Goal: Navigation & Orientation: Find specific page/section

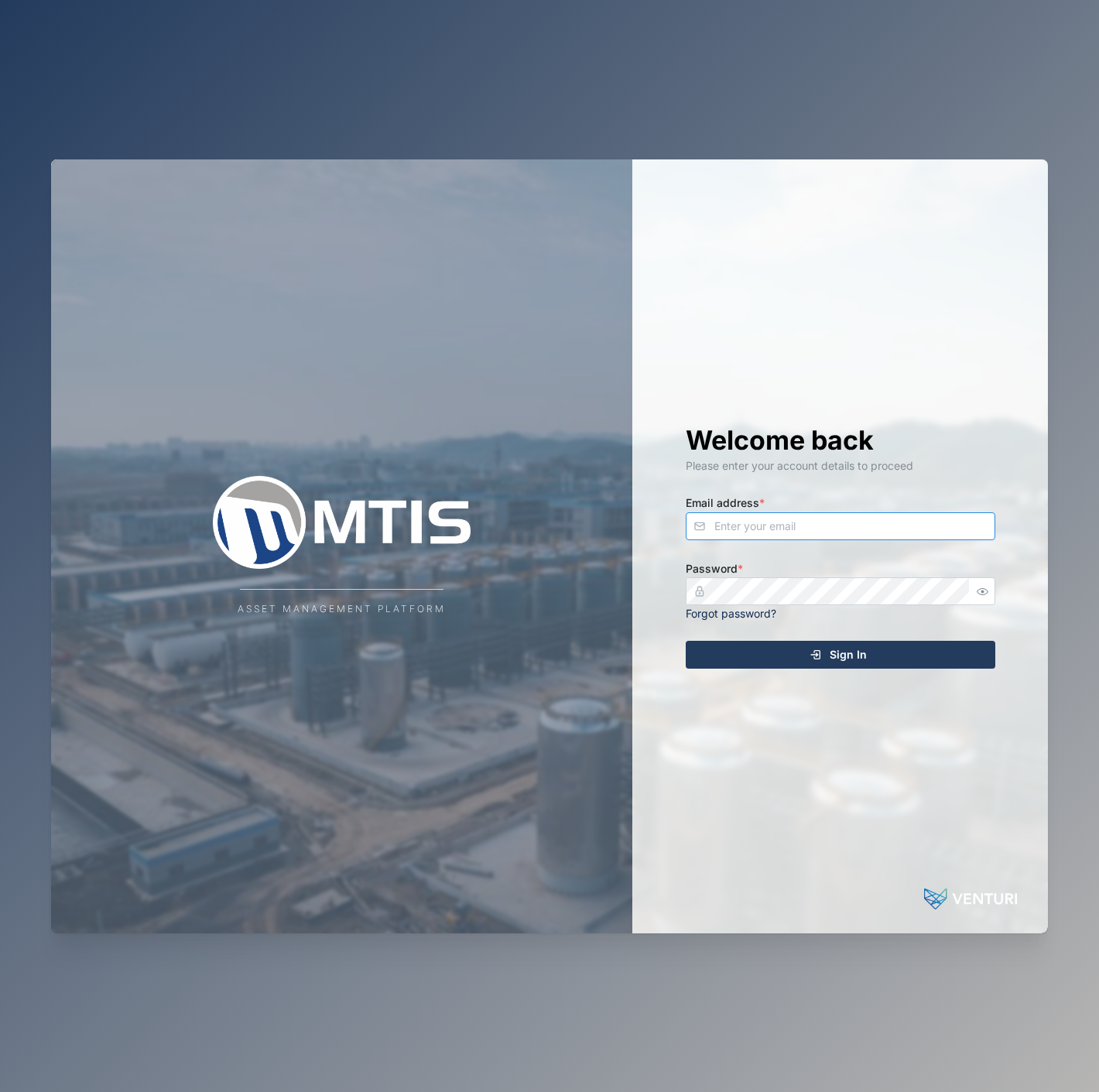
drag, startPoint x: 884, startPoint y: 516, endPoint x: 893, endPoint y: 514, distance: 9.2
click at [888, 515] on input "Email address *" at bounding box center [840, 526] width 309 height 28
type input "s"
type input "[EMAIL_ADDRESS][PERSON_NAME][DOMAIN_NAME]"
click at [989, 584] on button "button" at bounding box center [983, 591] width 20 height 20
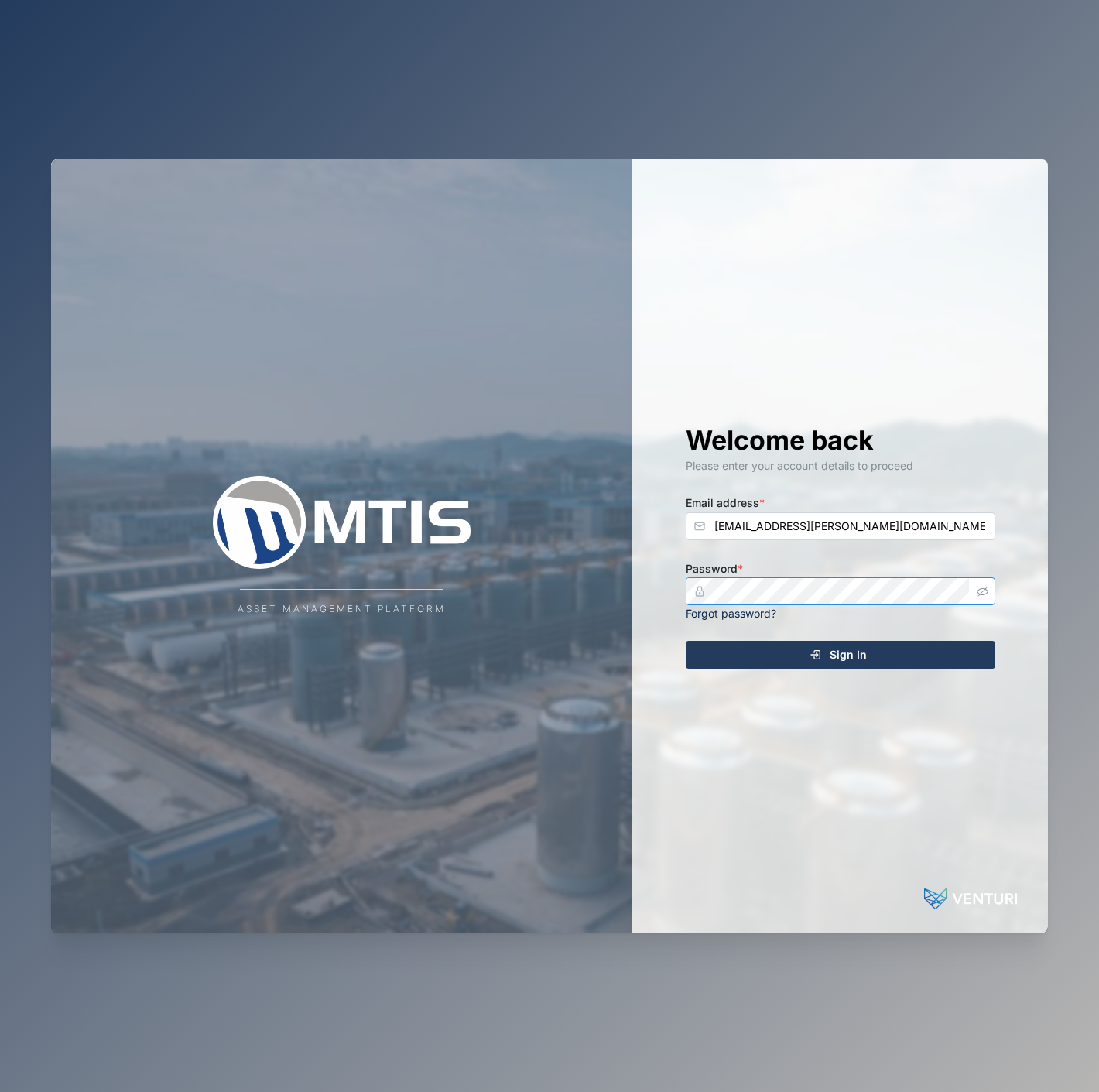
click at [685, 641] on button "Sign In" at bounding box center [840, 655] width 309 height 28
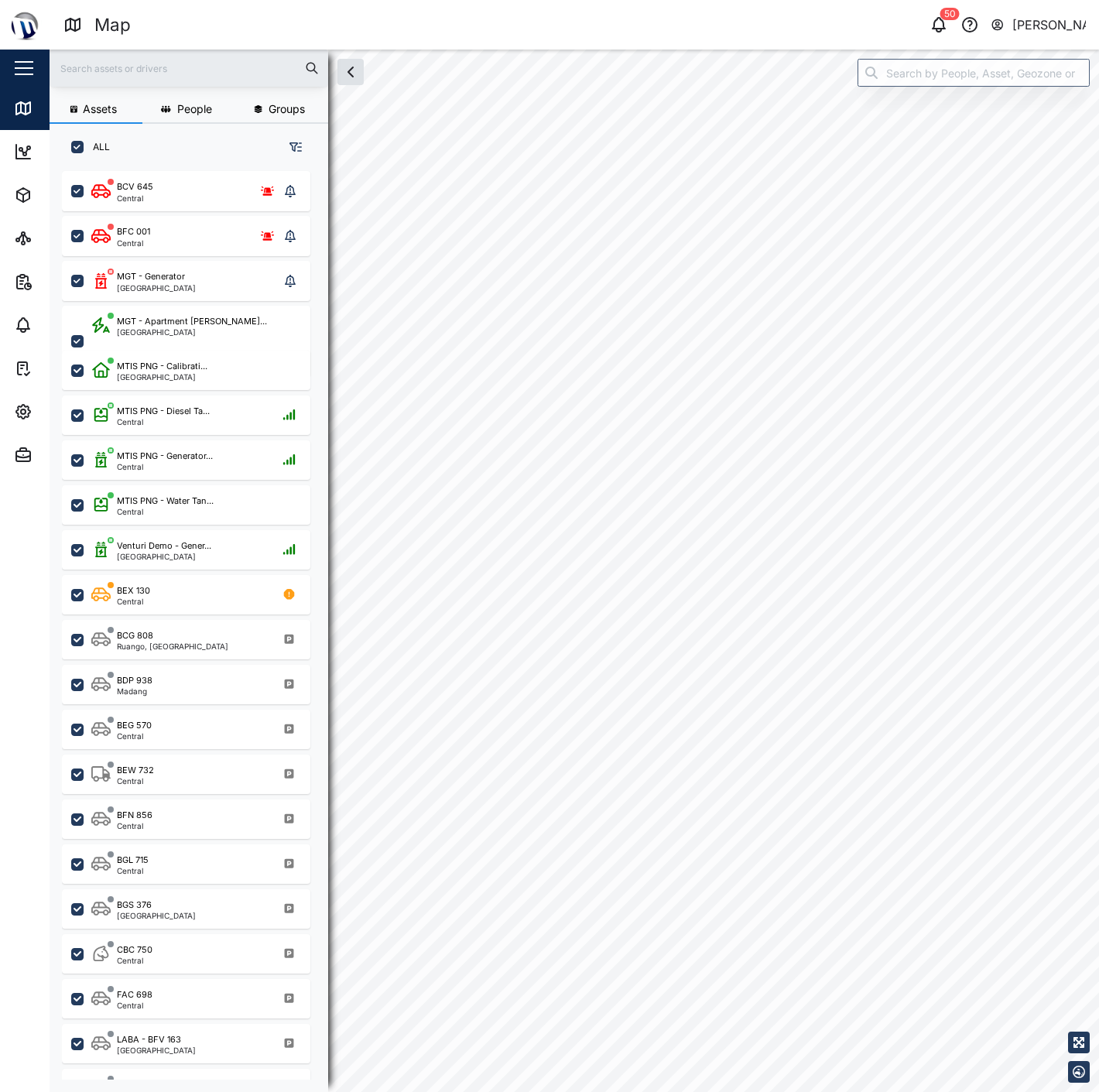
scroll to position [901, 240]
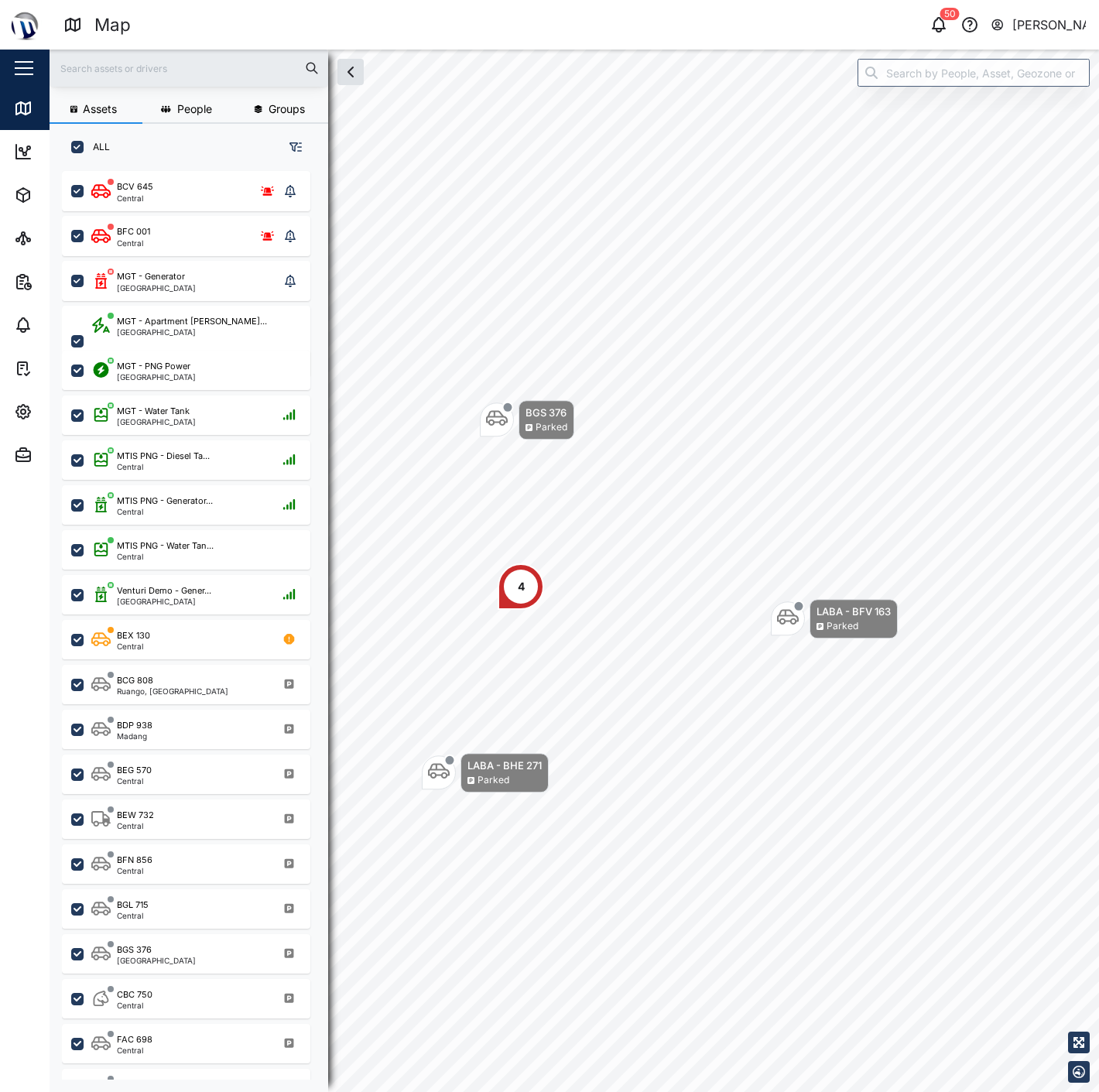
click at [930, 35] on div "Map 50 [PERSON_NAME]" at bounding box center [580, 25] width 1035 height 27
click at [951, 27] on div "50 [PERSON_NAME]" at bounding box center [842, 25] width 511 height 22
click at [947, 27] on icon "button" at bounding box center [938, 25] width 19 height 19
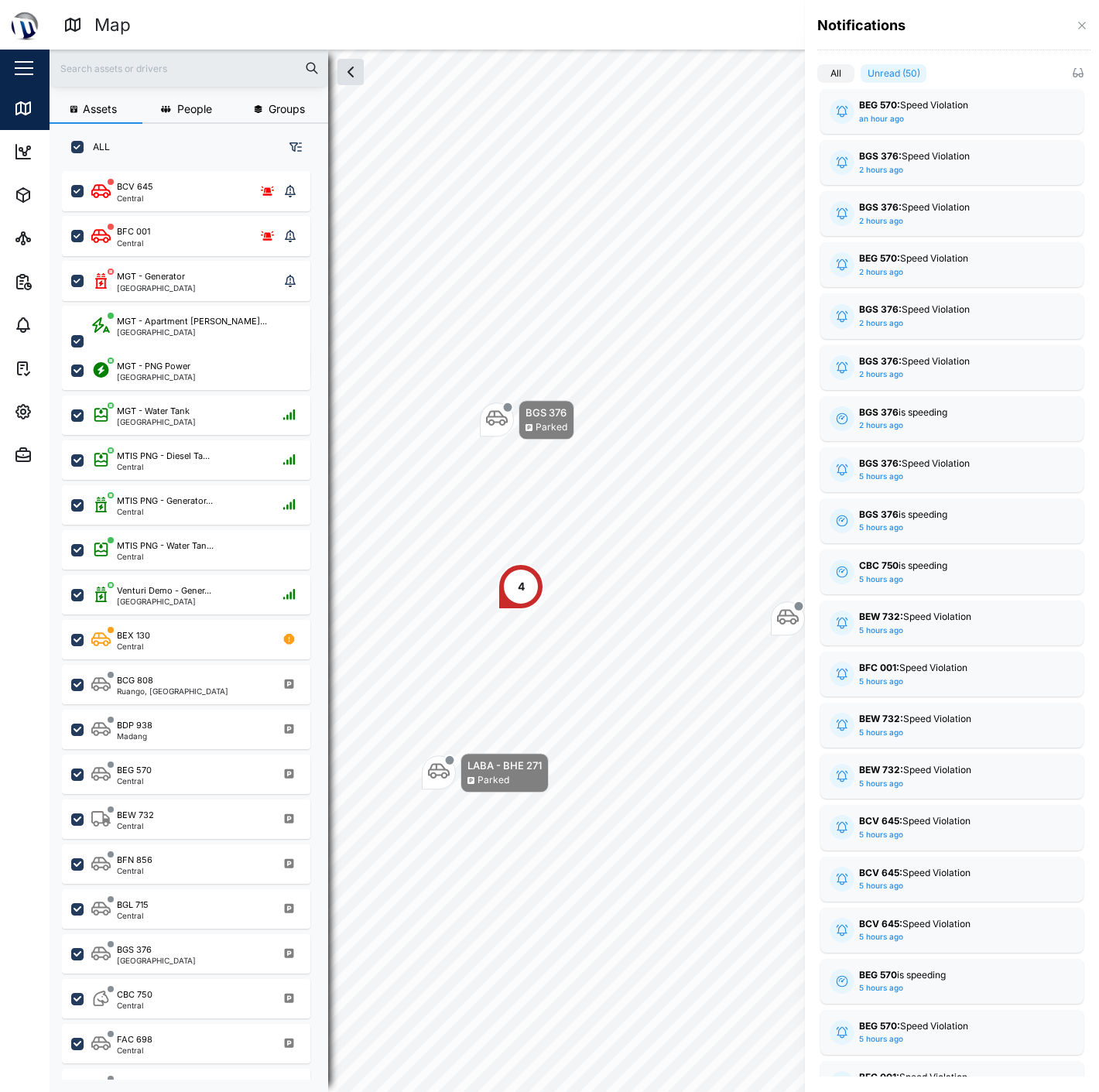
click at [694, 395] on div at bounding box center [550, 546] width 1099 height 1092
